Goal: Transaction & Acquisition: Obtain resource

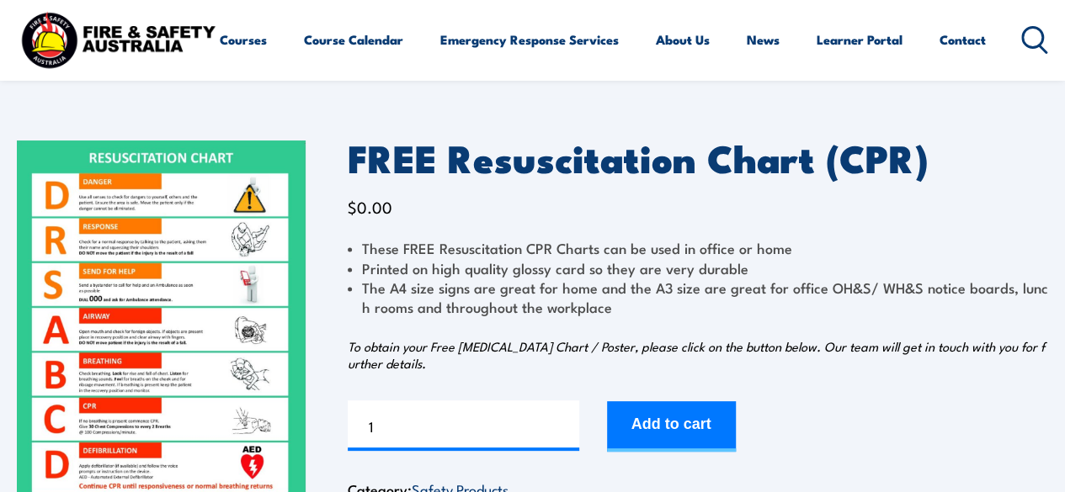
scroll to position [84, 0]
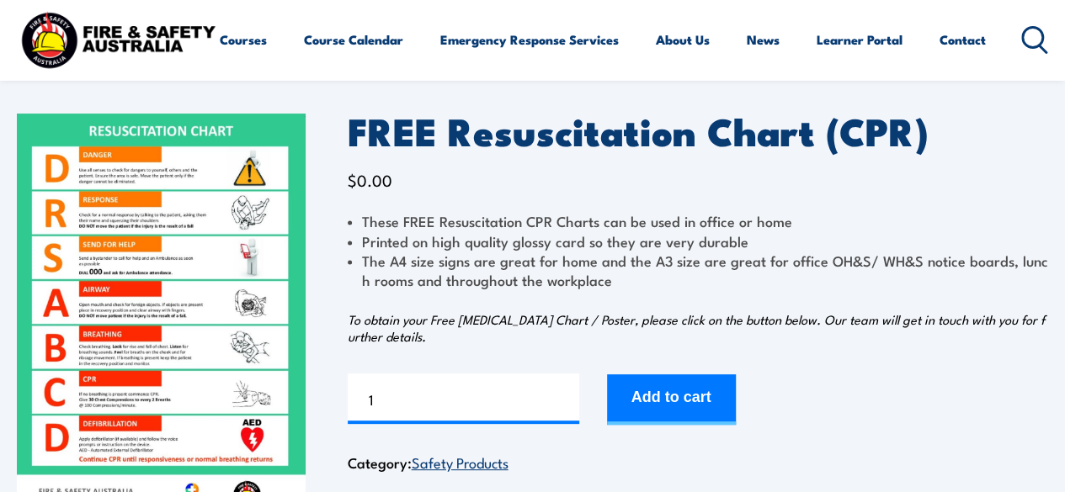
click at [160, 262] on img at bounding box center [161, 317] width 289 height 406
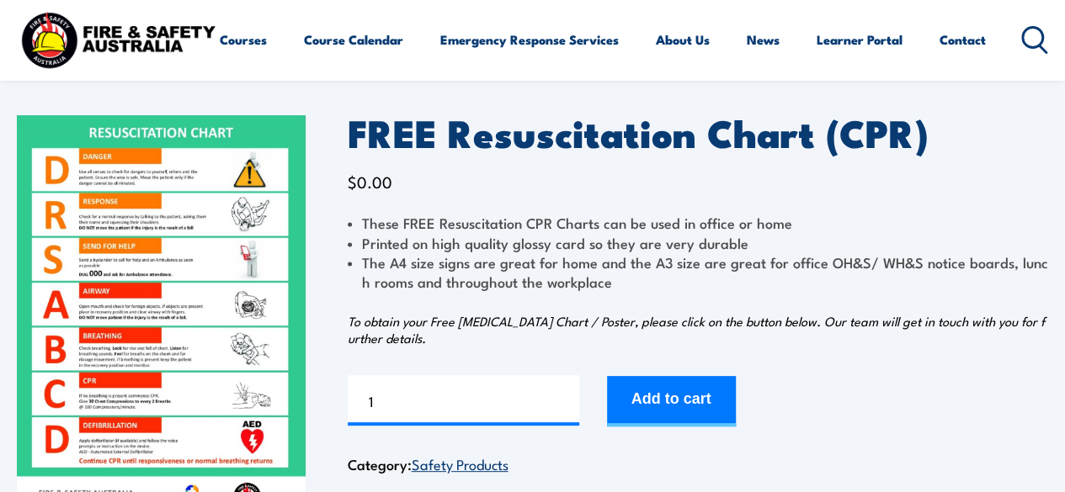
scroll to position [253, 0]
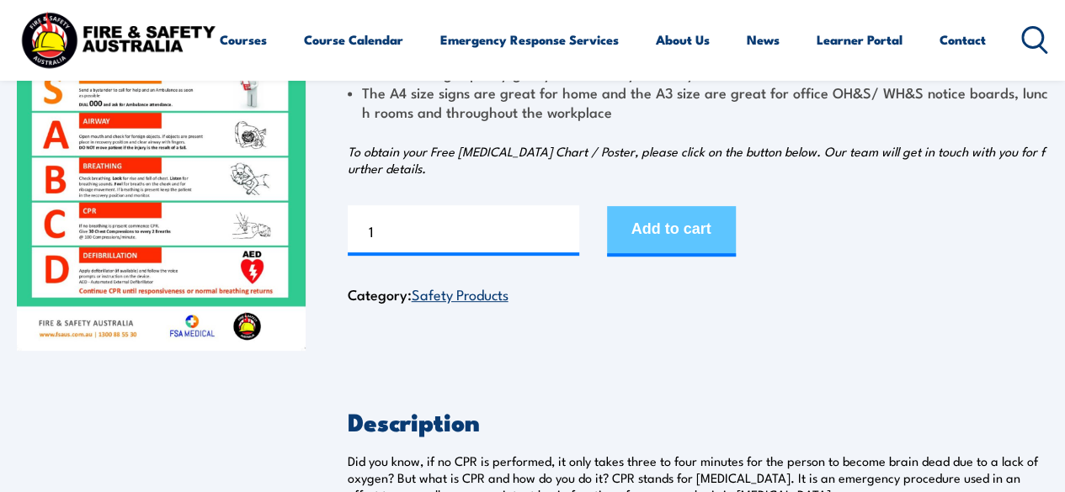
click at [684, 223] on button "Add to cart" at bounding box center [671, 231] width 129 height 51
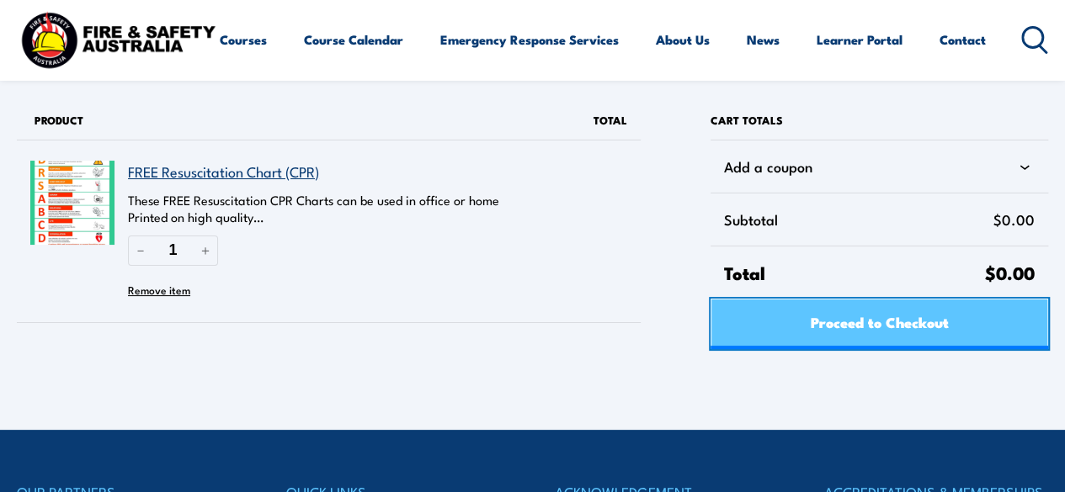
click at [833, 309] on span "Proceed to Checkout" at bounding box center [879, 322] width 138 height 45
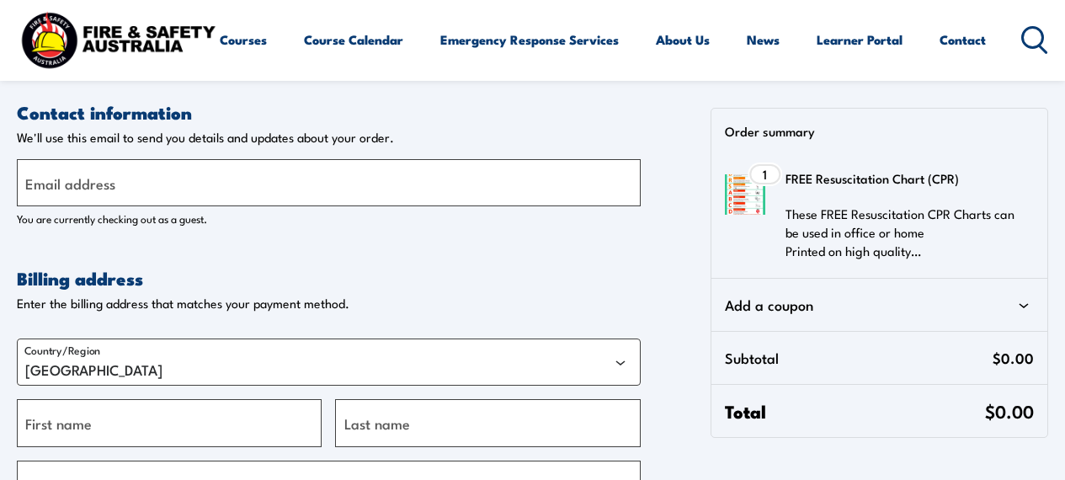
select select "VIC"
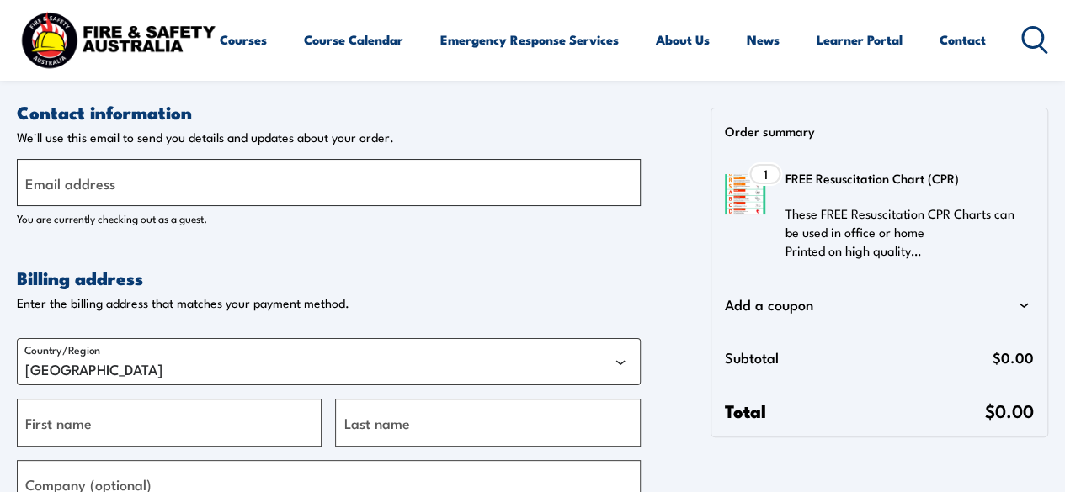
click at [245, 193] on input "Email address" at bounding box center [329, 182] width 624 height 47
type input "kckindy@bigpond.net.au"
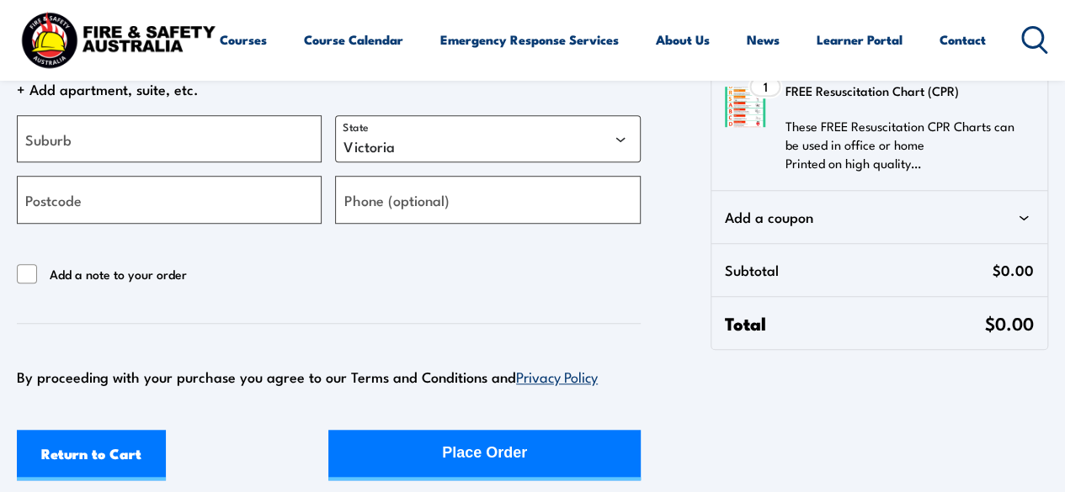
scroll to position [589, 0]
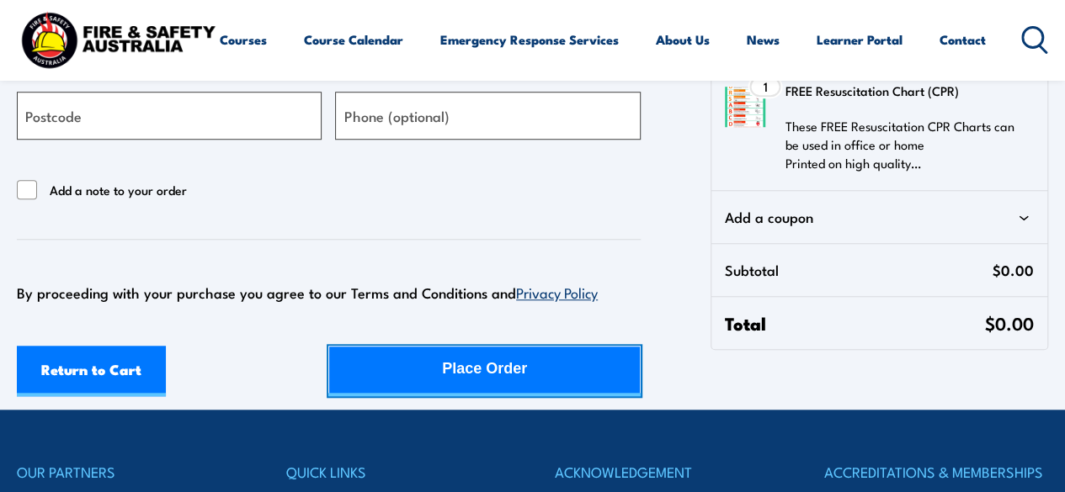
click at [476, 366] on div "Place Order" at bounding box center [484, 369] width 85 height 45
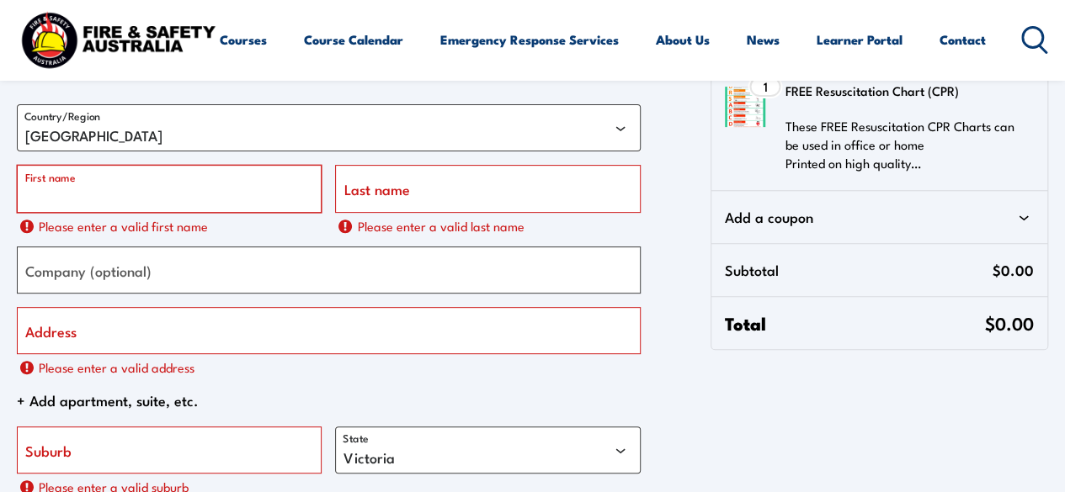
scroll to position [261, 0]
